Goal: Task Accomplishment & Management: Manage account settings

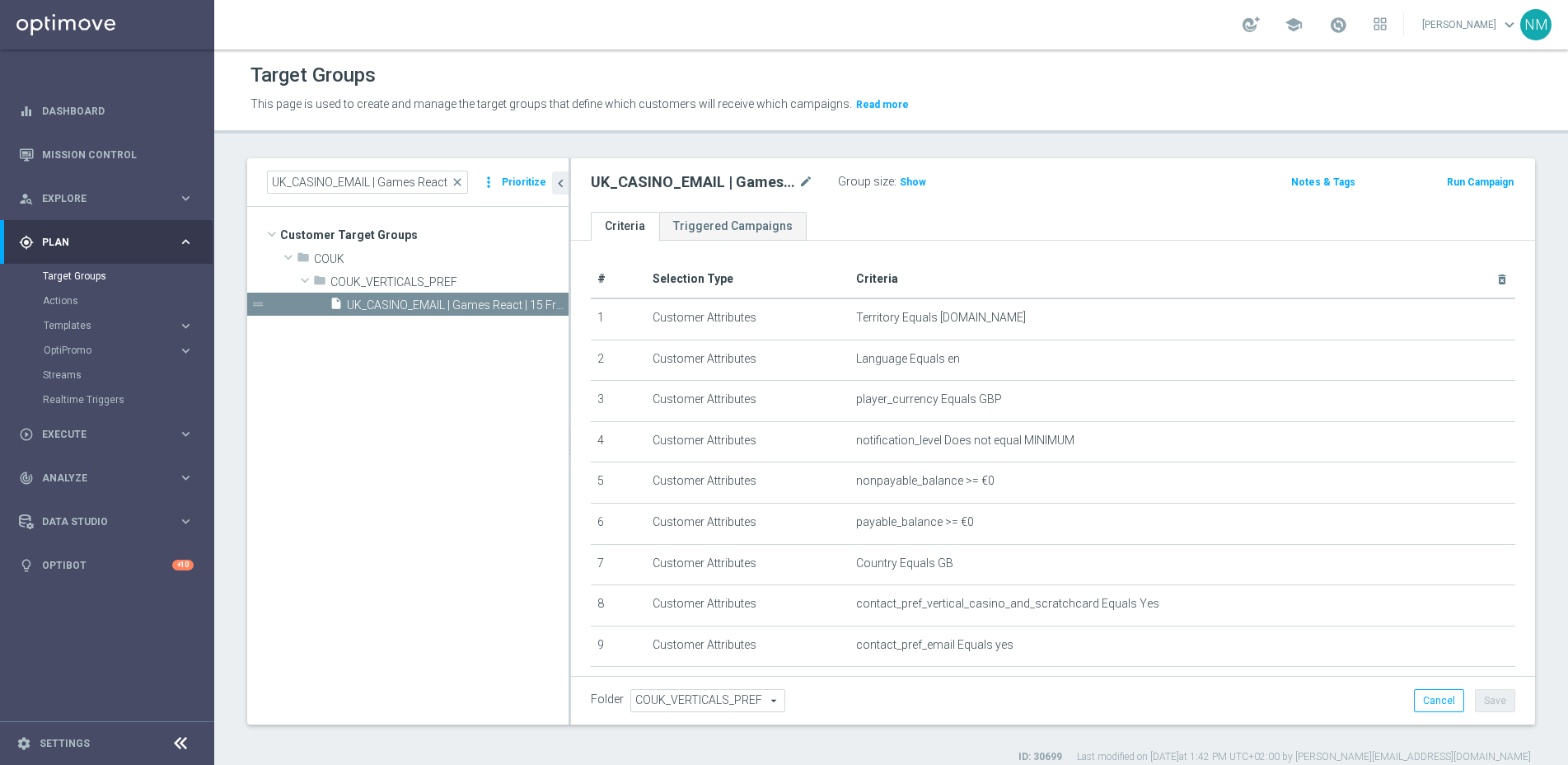
scroll to position [452, 0]
